Goal: Task Accomplishment & Management: Manage account settings

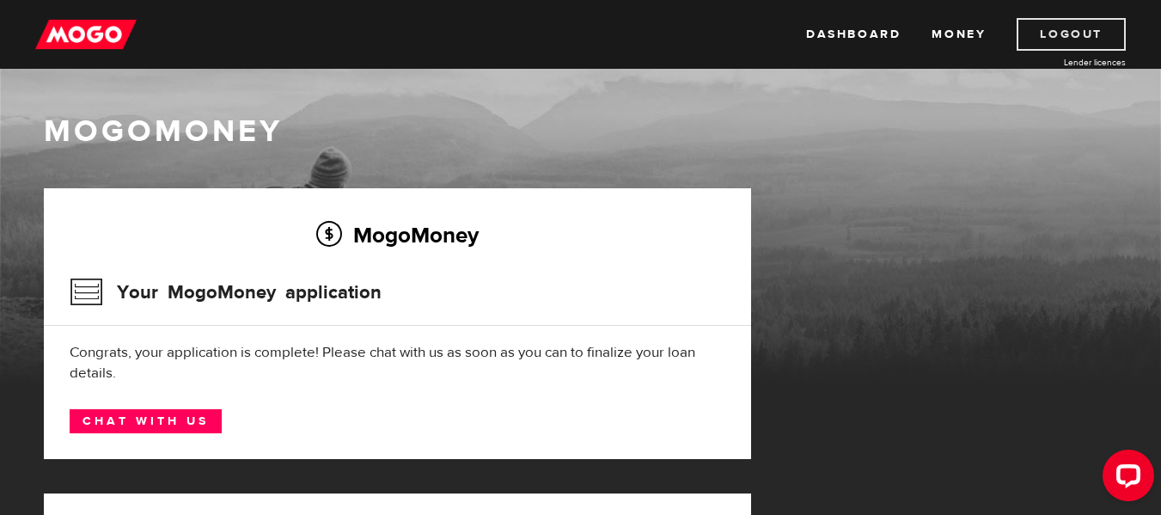
click at [1061, 36] on link "Logout" at bounding box center [1071, 34] width 109 height 33
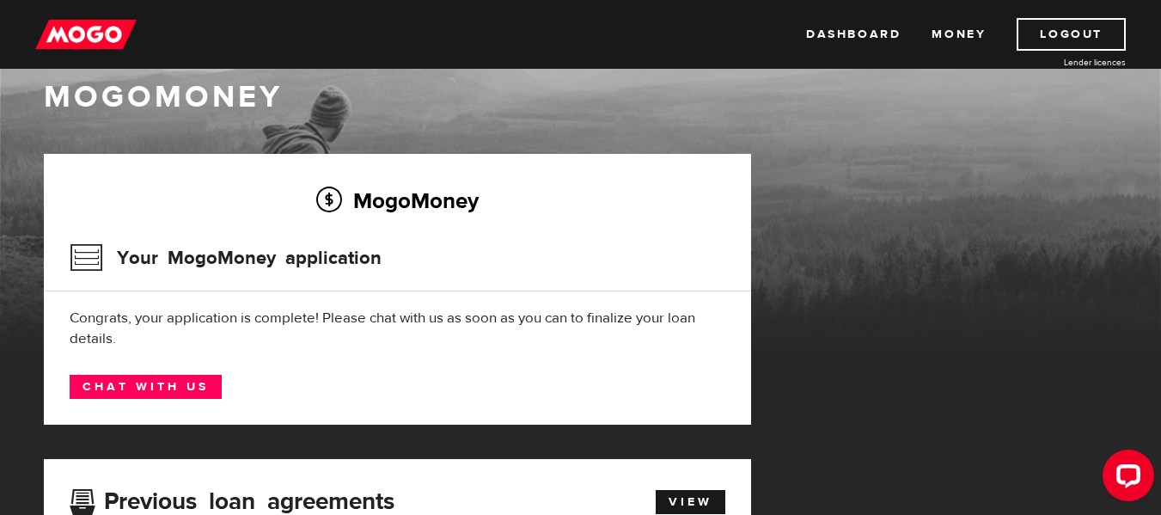
scroll to position [26, 0]
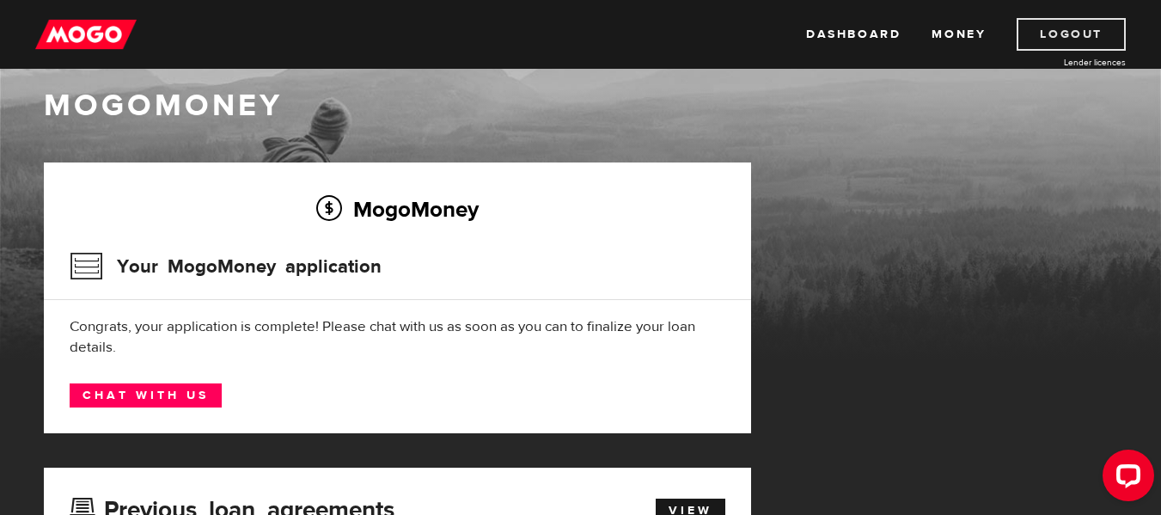
click at [1069, 26] on link "Logout" at bounding box center [1071, 34] width 109 height 33
